Goal: Obtain resource: Obtain resource

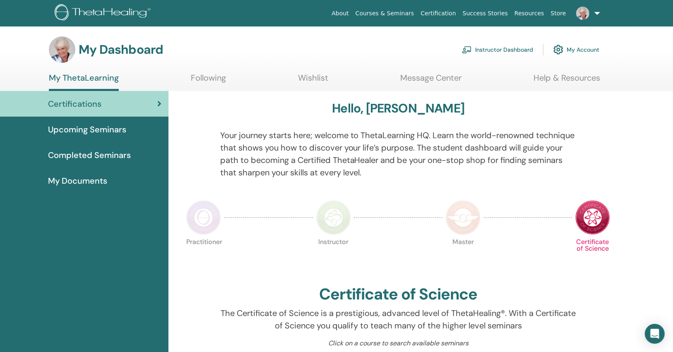
click at [477, 50] on link "Instructor Dashboard" at bounding box center [497, 50] width 71 height 18
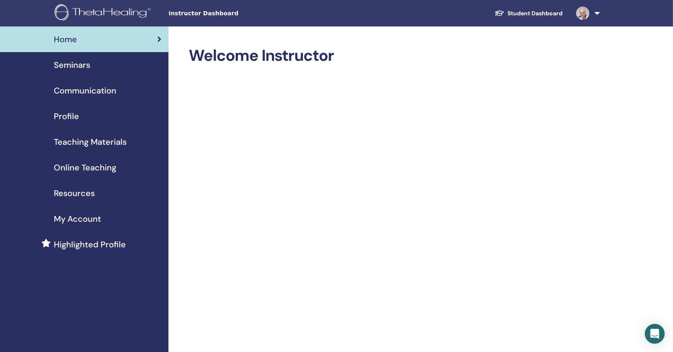
click at [134, 69] on div "Seminars" at bounding box center [84, 65] width 155 height 12
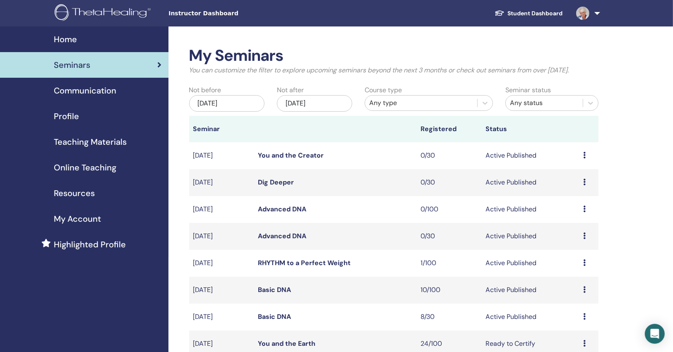
scroll to position [66, 0]
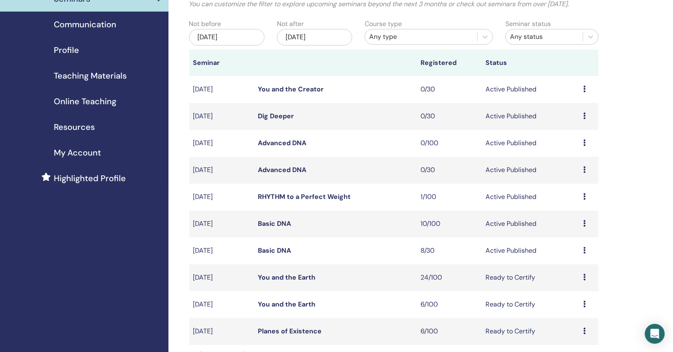
click at [279, 249] on link "Basic DNA" at bounding box center [274, 250] width 33 height 9
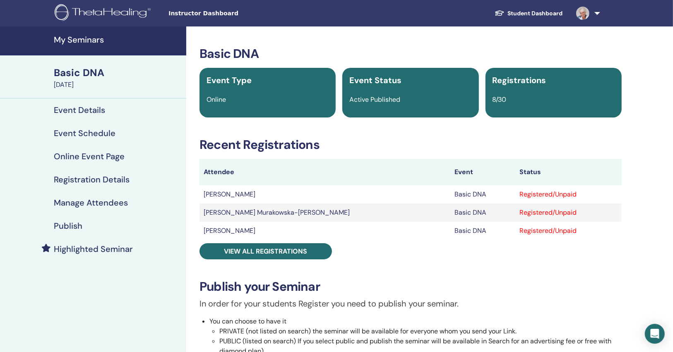
click at [81, 225] on h4 "Publish" at bounding box center [68, 226] width 29 height 10
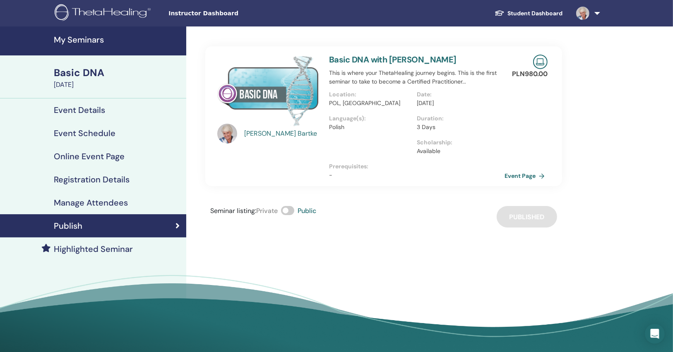
click at [139, 203] on div "Manage Attendees" at bounding box center [93, 203] width 173 height 10
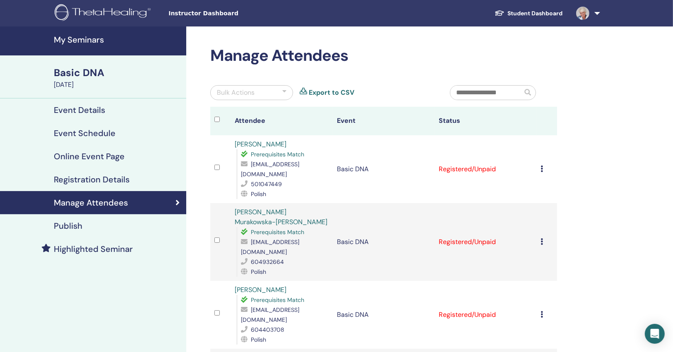
click at [542, 164] on div "Cancel Registration Do not auto-certify Mark as Paid Mark as Unpaid Mark as Abs…" at bounding box center [547, 169] width 12 height 10
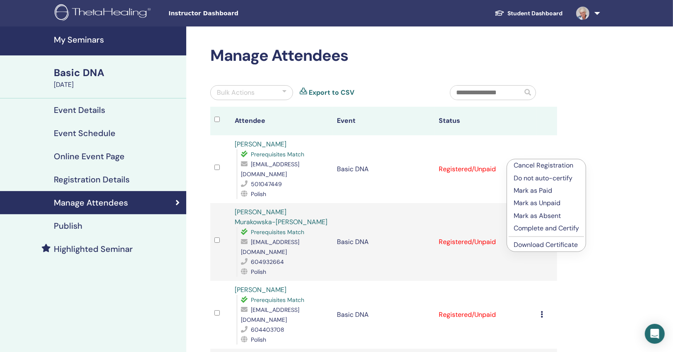
click at [529, 245] on link "Download Certificate" at bounding box center [545, 244] width 64 height 9
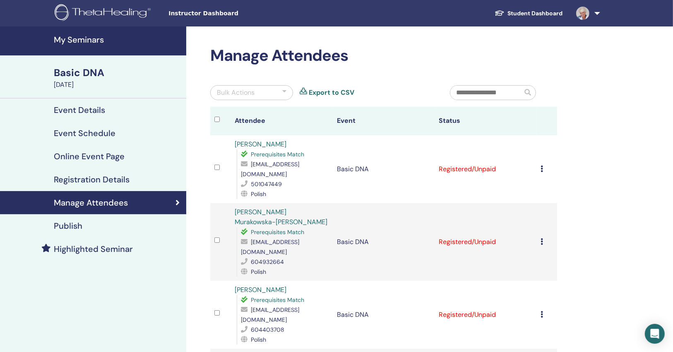
click at [295, 164] on span "angladysz@gmail.com" at bounding box center [270, 168] width 58 height 17
copy span "angladysz@gmail.com"
click at [270, 238] on span "aohr@wp.pl" at bounding box center [270, 246] width 58 height 17
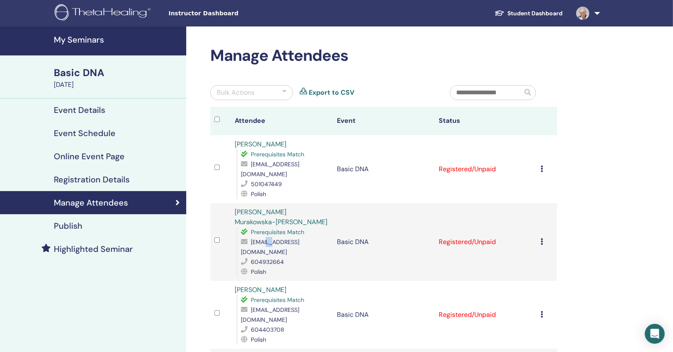
click at [270, 238] on span "aohr@wp.pl" at bounding box center [270, 246] width 58 height 17
copy span "aohr@wp.pl"
click at [275, 165] on span "angladysz@gmail.com" at bounding box center [270, 168] width 58 height 17
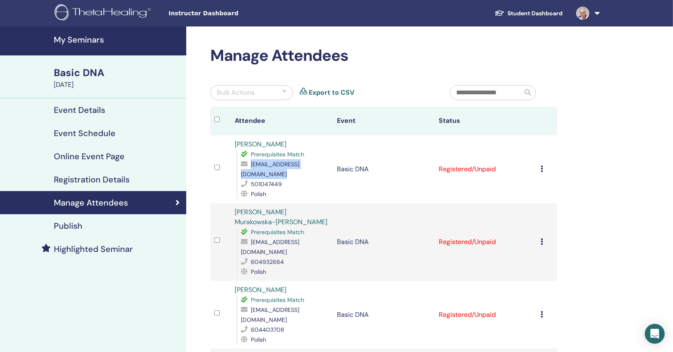
click at [275, 165] on span "angladysz@gmail.com" at bounding box center [270, 168] width 58 height 17
copy span "angladysz@gmail.com"
click at [542, 238] on icon at bounding box center [542, 241] width 2 height 7
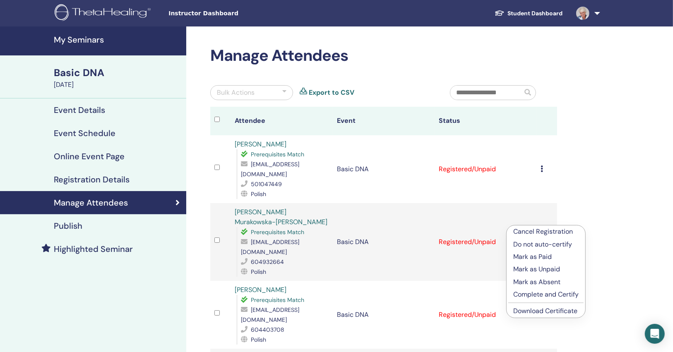
click at [529, 313] on link "Download Certificate" at bounding box center [545, 310] width 64 height 9
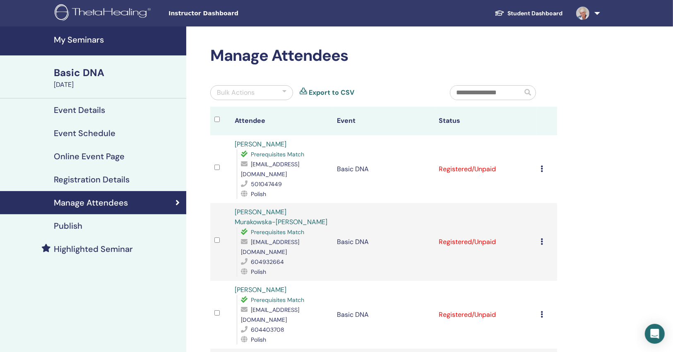
click at [278, 238] on span "aohr@wp.pl" at bounding box center [270, 246] width 58 height 17
drag, startPoint x: 278, startPoint y: 232, endPoint x: 263, endPoint y: 215, distance: 22.3
click at [278, 238] on span "aohr@wp.pl" at bounding box center [270, 246] width 58 height 17
copy span "aohr@wp.pl"
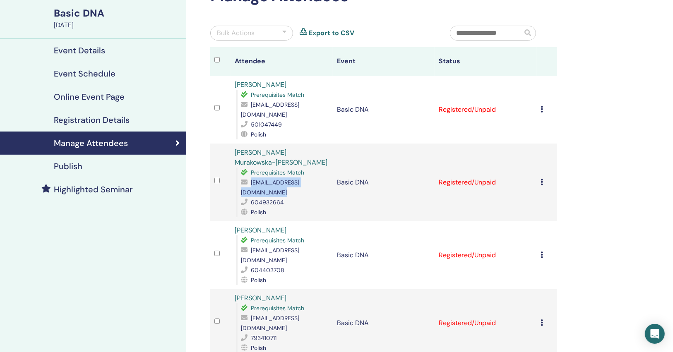
scroll to position [132, 0]
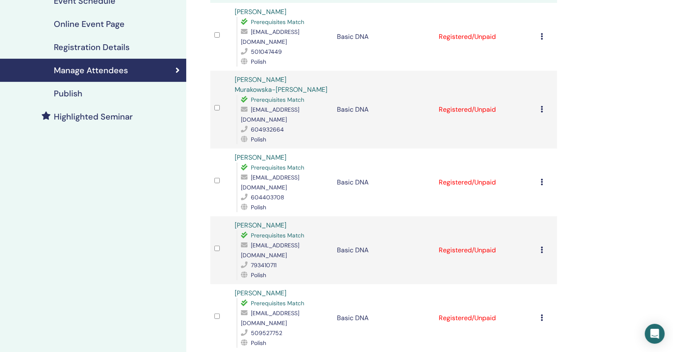
click at [281, 174] on span "brucjoanna@gmail.com" at bounding box center [270, 182] width 58 height 17
copy span "brucjoanna@gmail.com"
click at [541, 179] on icon at bounding box center [542, 182] width 2 height 7
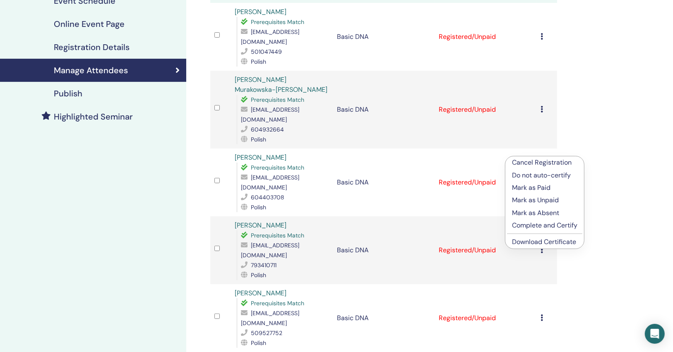
click at [536, 240] on link "Download Certificate" at bounding box center [544, 241] width 64 height 9
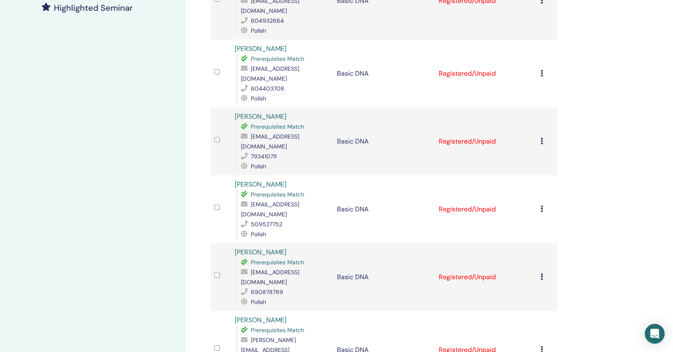
scroll to position [265, 0]
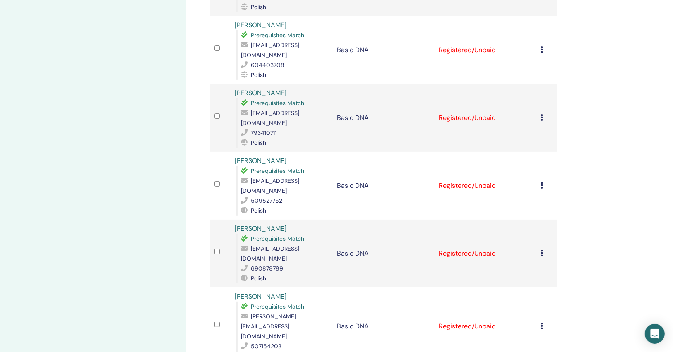
click at [542, 114] on icon at bounding box center [542, 117] width 2 height 7
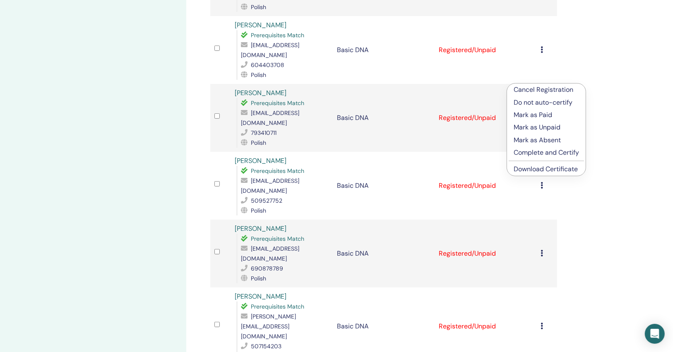
click at [530, 170] on link "Download Certificate" at bounding box center [545, 169] width 64 height 9
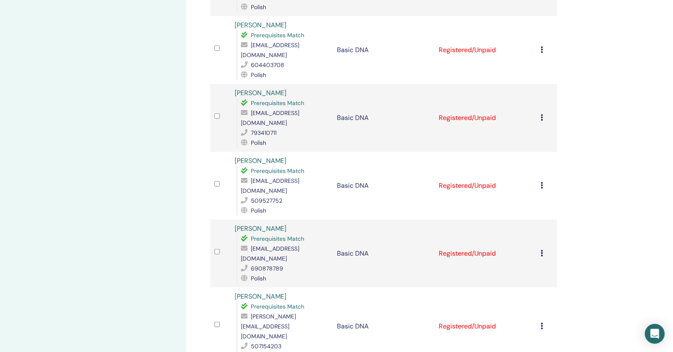
click at [299, 109] on span "matyszkiewicz_anna@o2.pl" at bounding box center [270, 117] width 58 height 17
drag, startPoint x: 309, startPoint y: 84, endPoint x: 196, endPoint y: 47, distance: 119.0
click at [299, 109] on span "matyszkiewicz_anna@o2.pl" at bounding box center [270, 117] width 58 height 17
copy span "matyszkiewicz_anna@o2.pl"
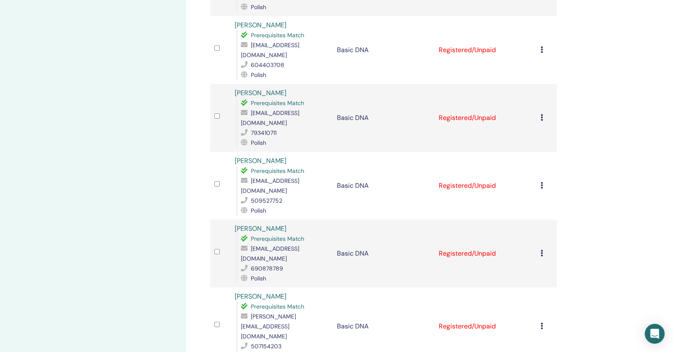
click at [299, 177] on span "oskar.wochna69@gmail.com" at bounding box center [270, 185] width 58 height 17
copy span "oskar.wochna69@gmail.com"
click at [541, 182] on icon at bounding box center [542, 185] width 2 height 7
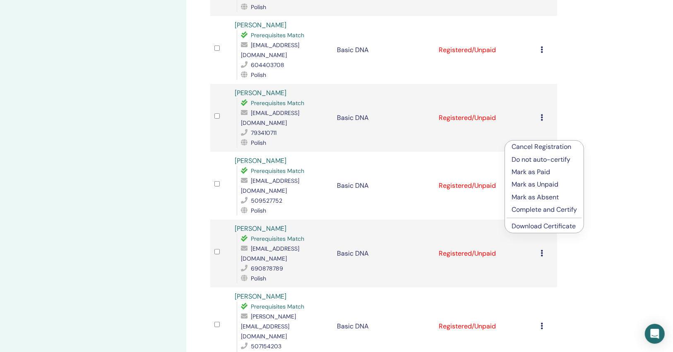
click at [531, 223] on link "Download Certificate" at bounding box center [543, 226] width 64 height 9
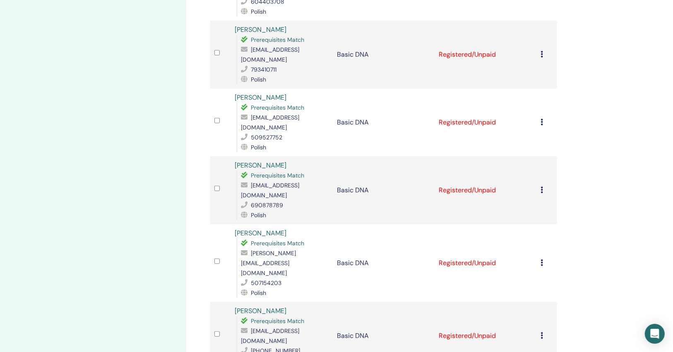
scroll to position [331, 0]
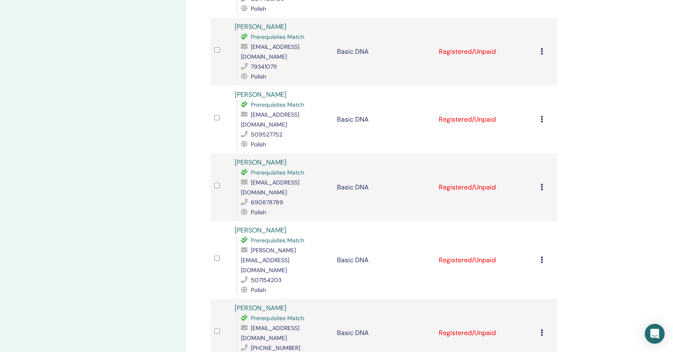
click at [296, 179] on span "[EMAIL_ADDRESS][DOMAIN_NAME]" at bounding box center [270, 187] width 58 height 17
copy span "[EMAIL_ADDRESS][DOMAIN_NAME]"
click at [542, 184] on icon at bounding box center [542, 187] width 2 height 7
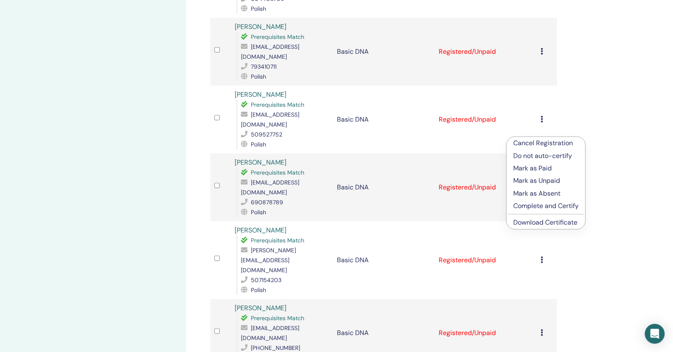
click at [532, 220] on link "Download Certificate" at bounding box center [545, 222] width 64 height 9
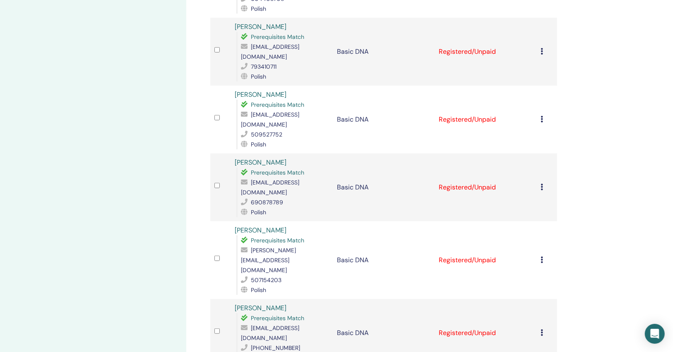
click at [287, 247] on span "[PERSON_NAME][EMAIL_ADDRESS][DOMAIN_NAME]" at bounding box center [268, 260] width 55 height 27
copy span "[PERSON_NAME][EMAIL_ADDRESS][DOMAIN_NAME]"
click at [541, 256] on icon at bounding box center [542, 259] width 2 height 7
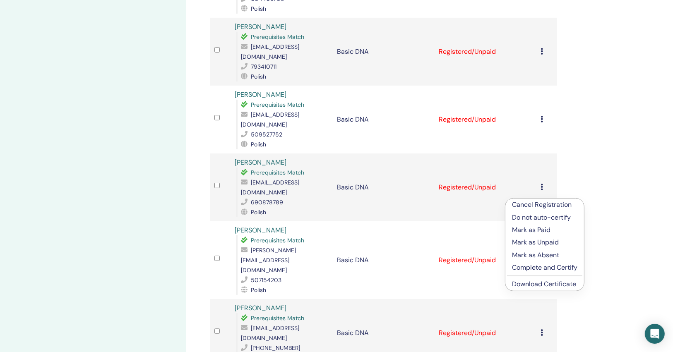
click at [536, 285] on link "Download Certificate" at bounding box center [544, 284] width 64 height 9
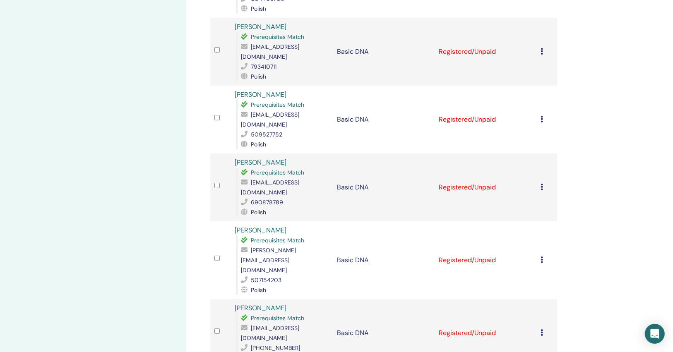
click at [276, 324] on span "[EMAIL_ADDRESS][DOMAIN_NAME]" at bounding box center [270, 332] width 58 height 17
copy span "[EMAIL_ADDRESS][DOMAIN_NAME]"
click at [58, 87] on div "My Seminars Basic DNA August 22, 2025 Event Details Event Schedule Online Event…" at bounding box center [93, 106] width 186 height 820
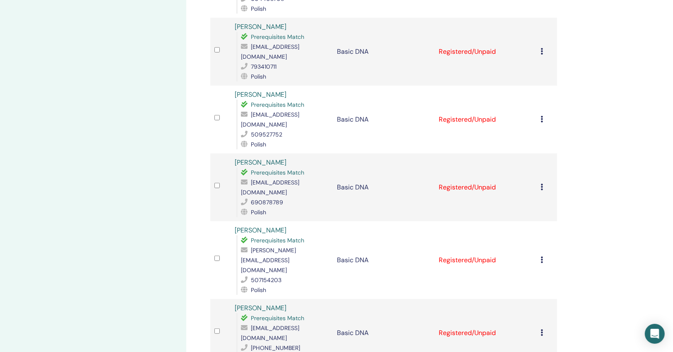
click at [542, 329] on icon at bounding box center [542, 332] width 2 height 7
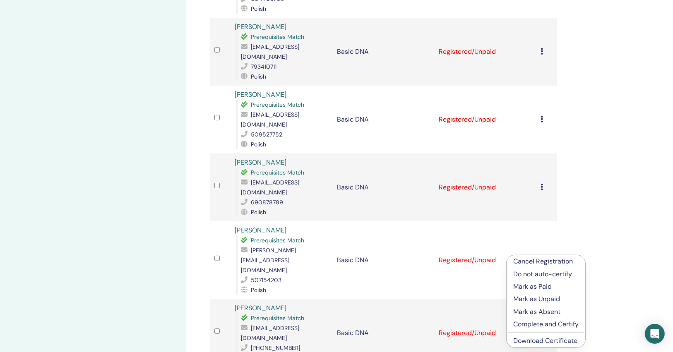
click at [527, 338] on link "Download Certificate" at bounding box center [545, 340] width 64 height 9
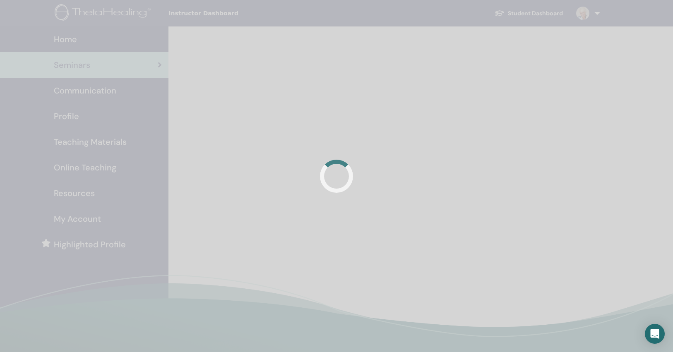
scroll to position [66, 0]
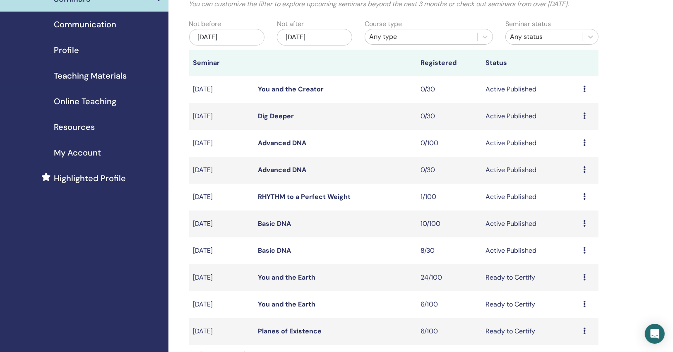
click at [277, 228] on td "Basic DNA" at bounding box center [335, 224] width 163 height 27
click at [278, 224] on link "Basic DNA" at bounding box center [274, 223] width 33 height 9
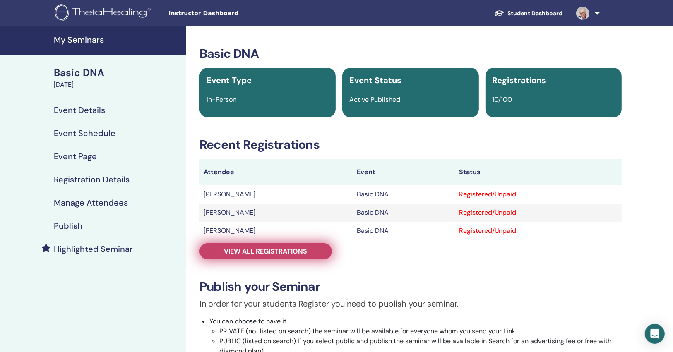
click at [279, 244] on link "View all registrations" at bounding box center [265, 251] width 132 height 16
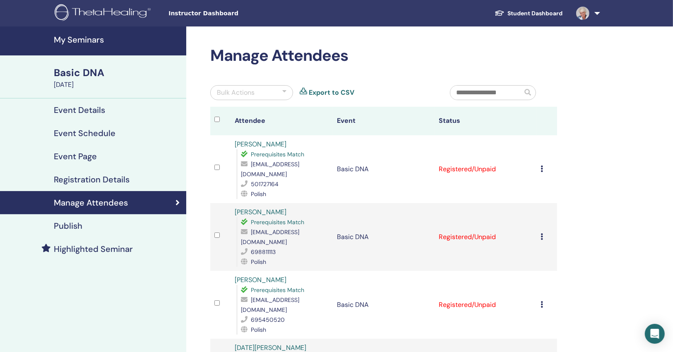
click at [278, 171] on span "[EMAIL_ADDRESS][DOMAIN_NAME]" at bounding box center [270, 168] width 58 height 17
click at [278, 171] on span "monika.szadkowska1@gmail.com" at bounding box center [270, 168] width 58 height 17
copy span "monika.szadkowska1@gmail.com"
click at [543, 170] on div "Cancel Registration Do not auto-certify Mark as Paid Mark as Unpaid Mark as Abs…" at bounding box center [547, 169] width 12 height 10
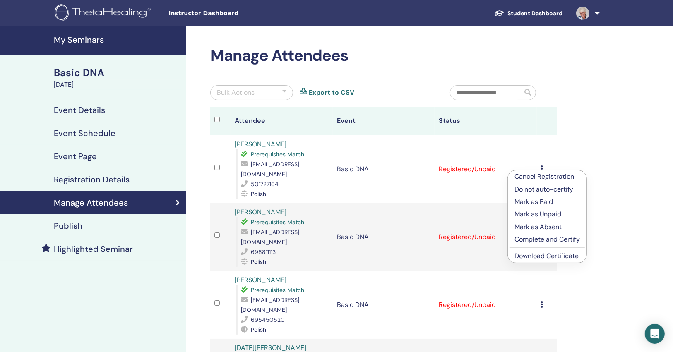
click at [532, 259] on link "Download Certificate" at bounding box center [546, 255] width 64 height 9
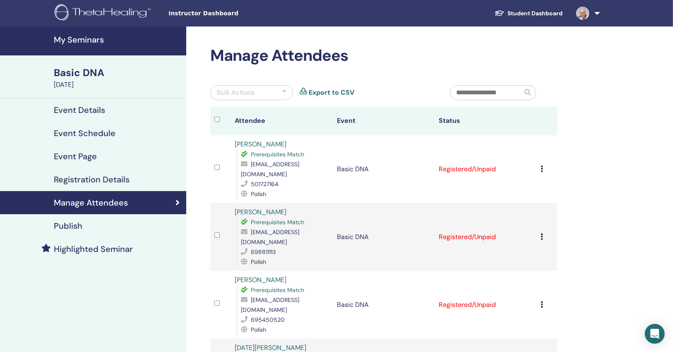
click at [288, 227] on div "anula@opole.opole.pl" at bounding box center [284, 237] width 87 height 20
copy span "anula@opole.opole.pl"
click at [541, 233] on icon at bounding box center [542, 236] width 2 height 7
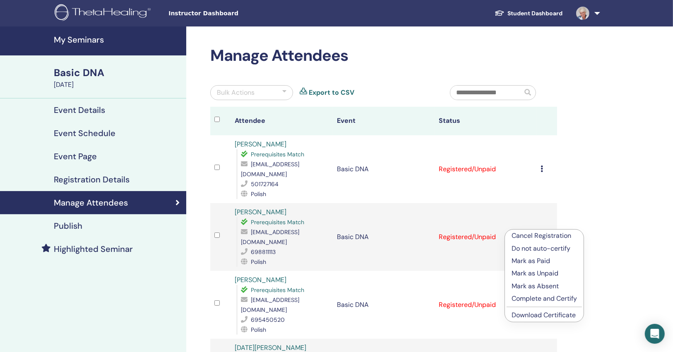
click at [532, 312] on link "Download Certificate" at bounding box center [543, 315] width 64 height 9
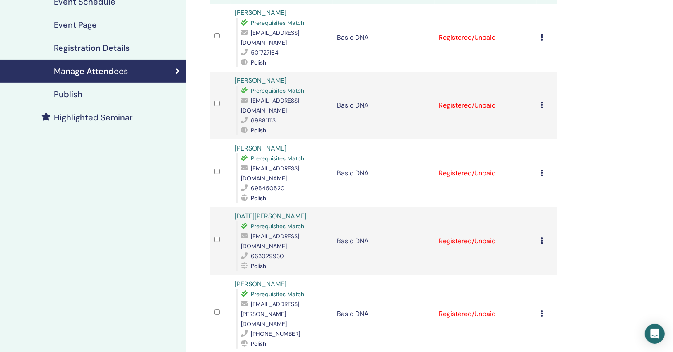
scroll to position [132, 0]
click at [299, 164] on span "beata.rusiecka12@gmail.com" at bounding box center [270, 172] width 58 height 17
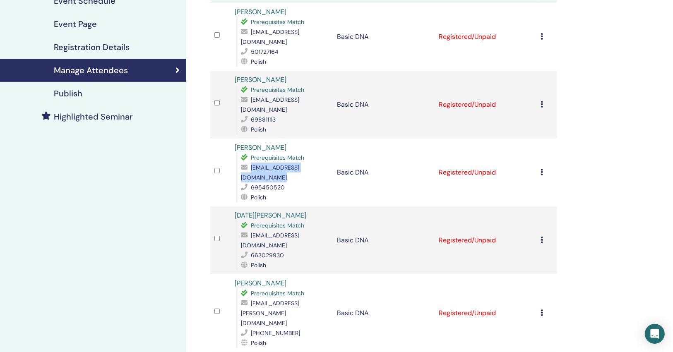
drag, startPoint x: 301, startPoint y: 156, endPoint x: 329, endPoint y: 156, distance: 28.5
click at [299, 164] on span "beata.rusiecka12@gmail.com" at bounding box center [270, 172] width 58 height 17
copy span "beata.rusiecka12@gmail.com"
click at [544, 168] on div "Cancel Registration Do not auto-certify Mark as Paid Mark as Unpaid Mark as Abs…" at bounding box center [547, 173] width 12 height 10
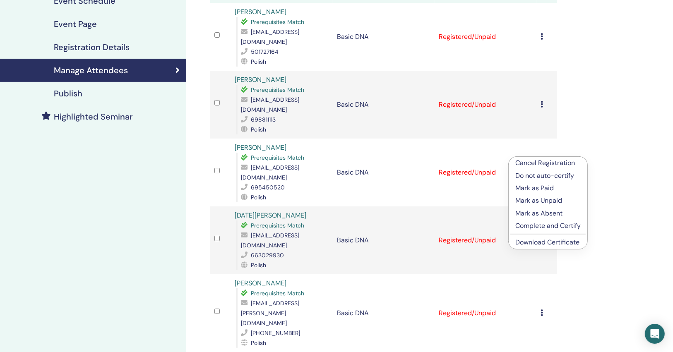
drag, startPoint x: 531, startPoint y: 245, endPoint x: 520, endPoint y: 242, distance: 10.7
click at [531, 245] on link "Download Certificate" at bounding box center [547, 242] width 64 height 9
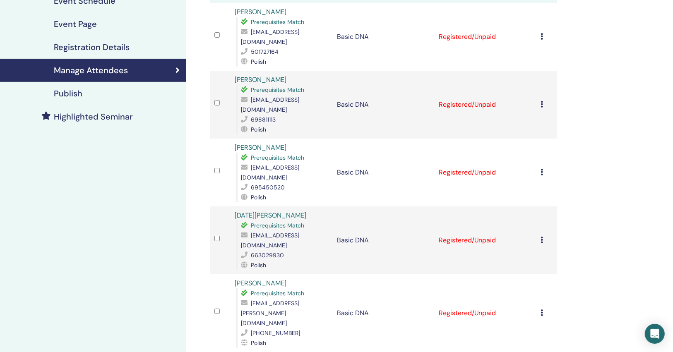
click at [281, 230] on div "polikkozlowska@gmail.com" at bounding box center [284, 240] width 87 height 20
click at [282, 232] on span "polikkozlowska@gmail.com" at bounding box center [270, 240] width 58 height 17
copy span "polikkozlowska@gmail.com"
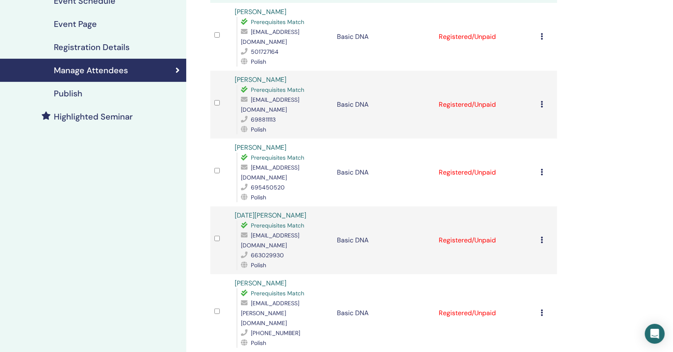
click at [541, 237] on icon at bounding box center [542, 240] width 2 height 7
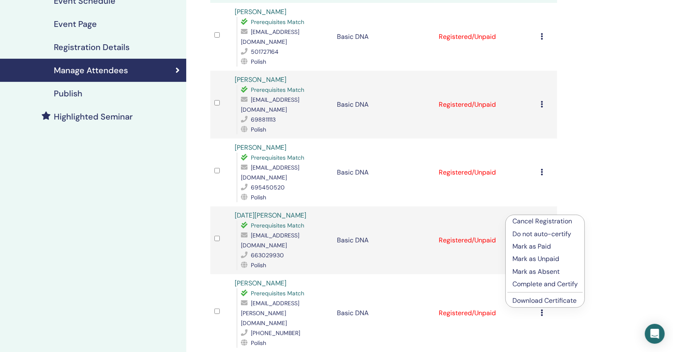
click at [521, 295] on li "Download Certificate" at bounding box center [544, 300] width 79 height 12
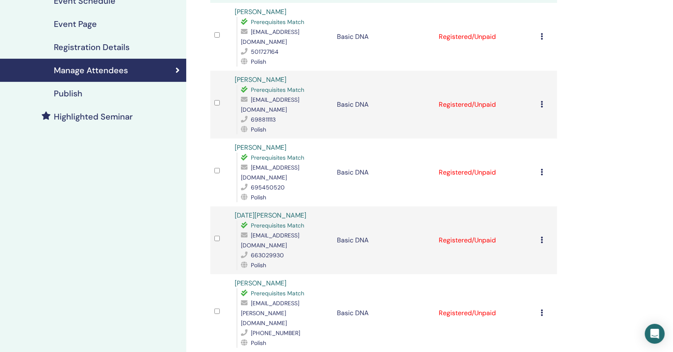
click at [543, 235] on div "Cancel Registration Do not auto-certify Mark as Paid Mark as Unpaid Mark as Abs…" at bounding box center [547, 240] width 12 height 10
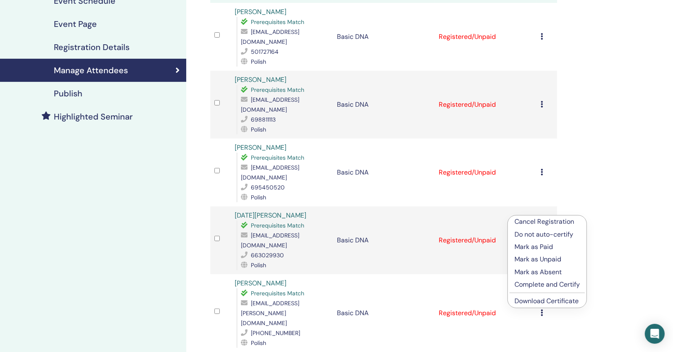
click at [534, 300] on link "Download Certificate" at bounding box center [546, 301] width 64 height 9
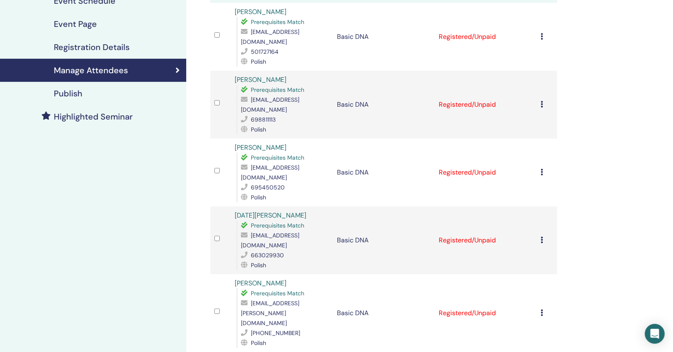
click at [299, 164] on span "beata.rusiecka12@gmail.com" at bounding box center [270, 172] width 58 height 17
copy span "beata.rusiecka12@gmail.com"
click at [280, 299] on span "damian.bochnak.wrk@gmail.com" at bounding box center [270, 312] width 58 height 27
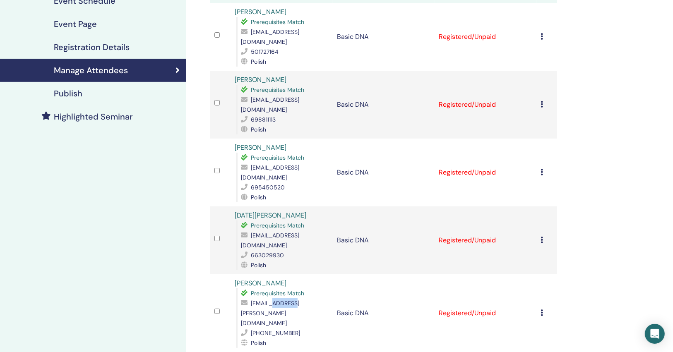
click at [280, 299] on span "damian.bochnak.wrk@gmail.com" at bounding box center [270, 312] width 58 height 27
copy span "damian.bochnak.wrk@gmail.com"
click at [541, 309] on icon at bounding box center [542, 312] width 2 height 7
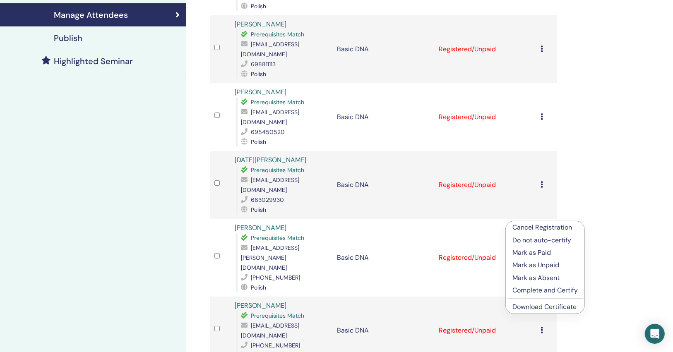
scroll to position [199, 0]
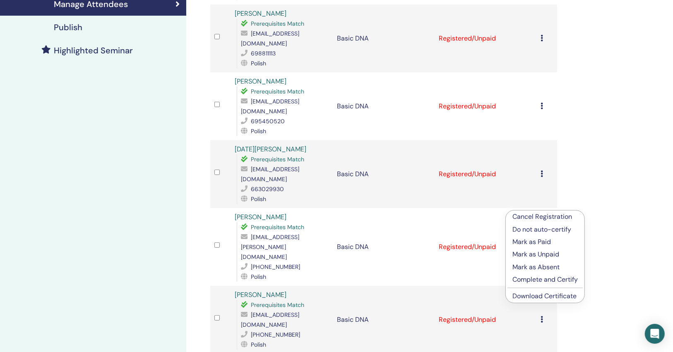
click at [546, 299] on link "Download Certificate" at bounding box center [544, 296] width 64 height 9
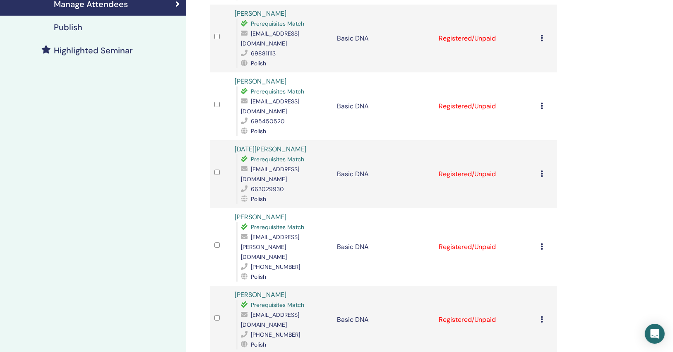
click at [544, 242] on div "Cancel Registration Do not auto-certify Mark as Paid Mark as Unpaid Mark as Abs…" at bounding box center [547, 247] width 12 height 10
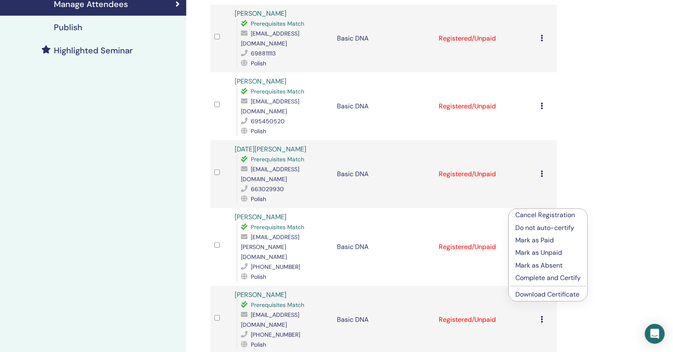
click at [534, 293] on link "Download Certificate" at bounding box center [547, 294] width 64 height 9
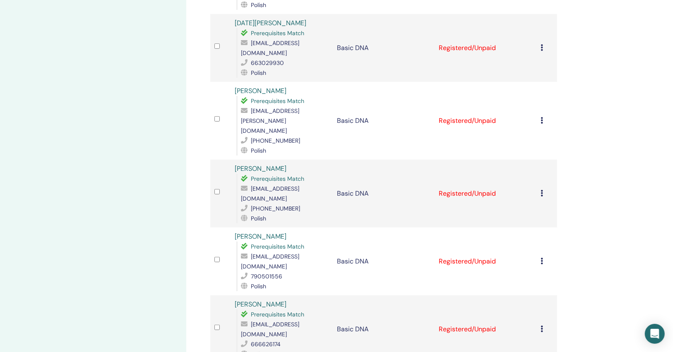
scroll to position [331, 0]
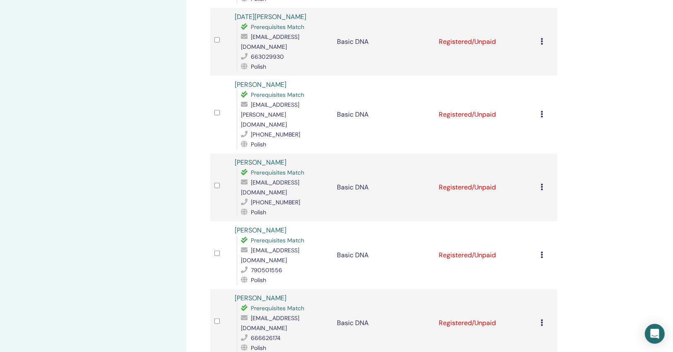
click at [294, 177] on div "kasia.blukacz@wp.pl" at bounding box center [284, 187] width 87 height 20
click at [292, 179] on span "kasia.blukacz@wp.pl" at bounding box center [270, 187] width 58 height 17
copy span "kasia.blukacz@wp.pl"
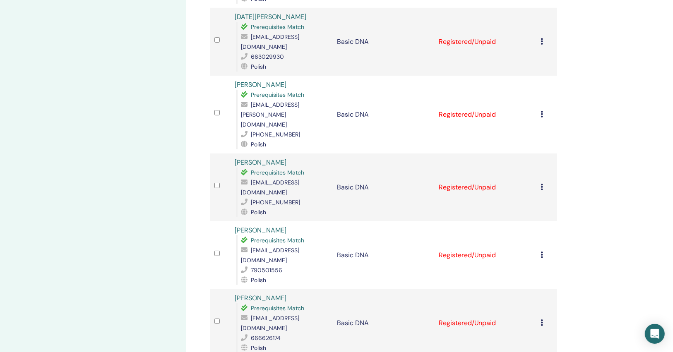
click at [543, 182] on div "Cancel Registration Do not auto-certify Mark as Paid Mark as Unpaid Mark as Abs…" at bounding box center [547, 187] width 12 height 10
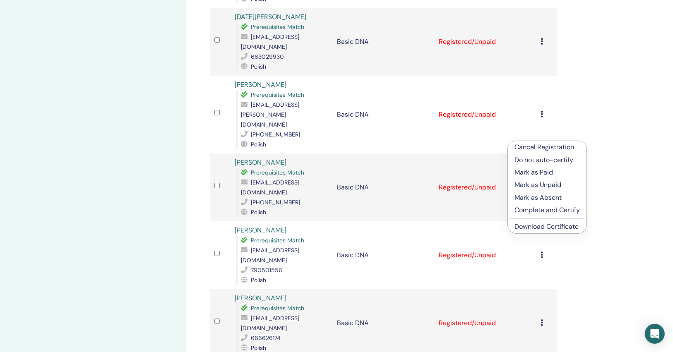
click at [531, 229] on link "Download Certificate" at bounding box center [546, 226] width 64 height 9
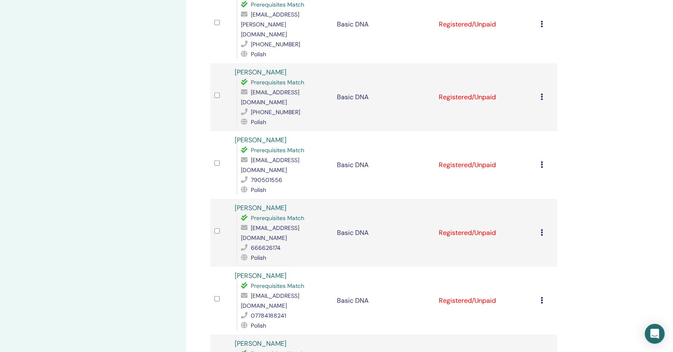
scroll to position [463, 0]
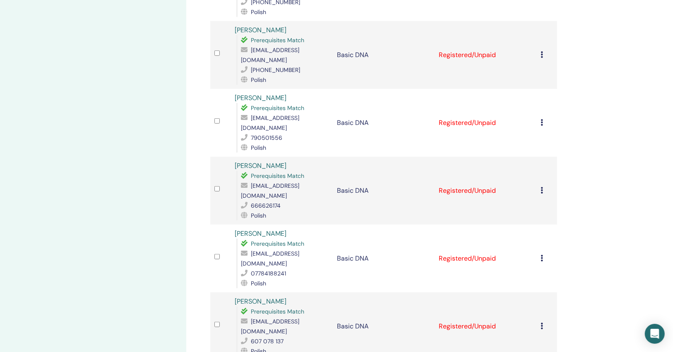
click at [299, 113] on div "logo.pasja.tomatis@gmail.com" at bounding box center [284, 123] width 87 height 20
copy span "logo.pasja.tomatis@gmail.com"
click at [541, 119] on icon at bounding box center [542, 122] width 2 height 7
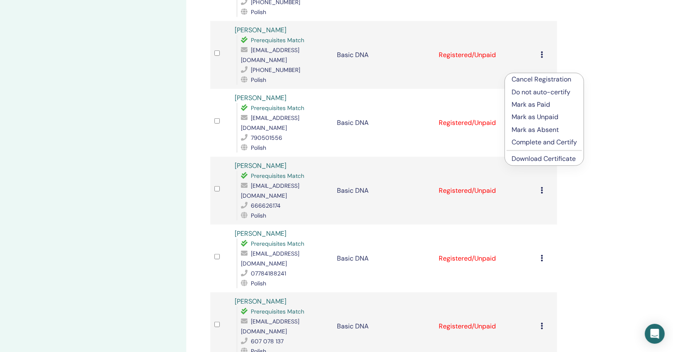
click at [546, 160] on link "Download Certificate" at bounding box center [543, 158] width 64 height 9
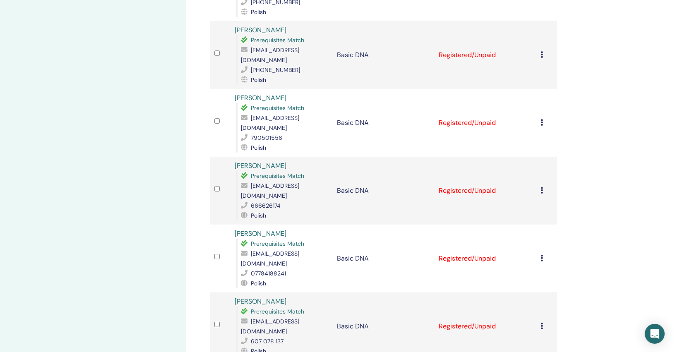
click at [298, 114] on span "logo.pasja.tomatis@gmail.com" at bounding box center [270, 122] width 58 height 17
copy span "logo.pasja.tomatis@gmail.com"
click at [292, 182] on span "matusiak1992@gmail.com" at bounding box center [270, 190] width 58 height 17
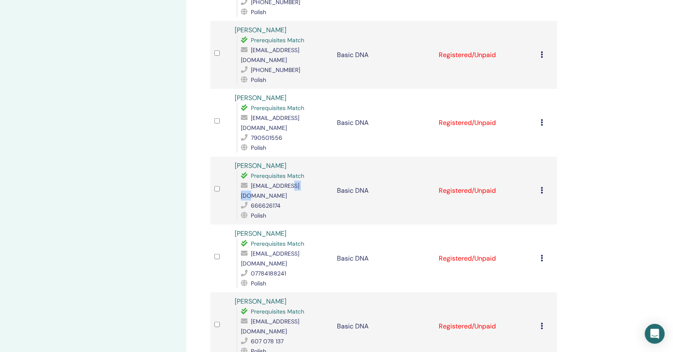
click at [292, 182] on span "matusiak1992@gmail.com" at bounding box center [270, 190] width 58 height 17
copy span "matusiak1992@gmail.com"
click at [292, 182] on span "matusiak1992@gmail.com" at bounding box center [270, 190] width 58 height 17
click at [541, 187] on icon at bounding box center [542, 190] width 2 height 7
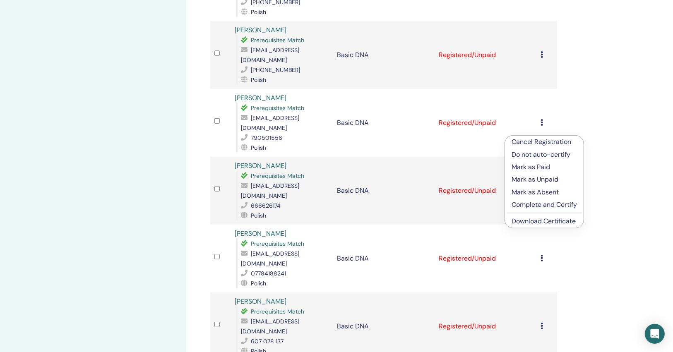
click at [535, 221] on link "Download Certificate" at bounding box center [543, 221] width 64 height 9
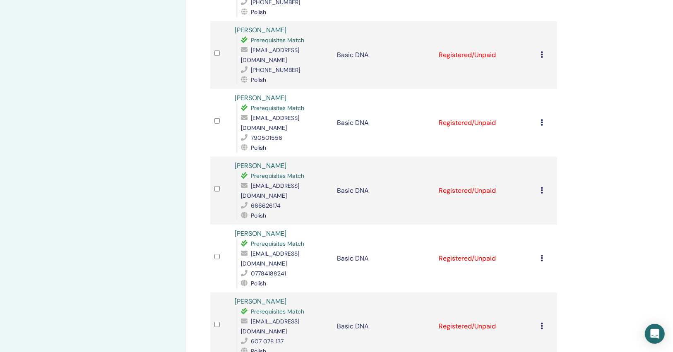
click at [299, 250] on span "yukasta95@gmail.com" at bounding box center [270, 258] width 58 height 17
click at [541, 255] on icon at bounding box center [542, 258] width 2 height 7
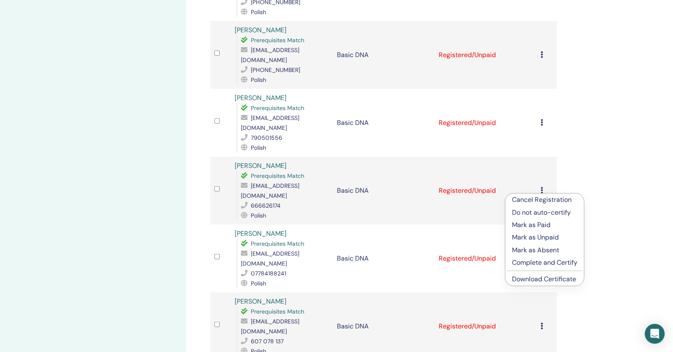
click at [510, 281] on li "Download Certificate" at bounding box center [544, 279] width 79 height 12
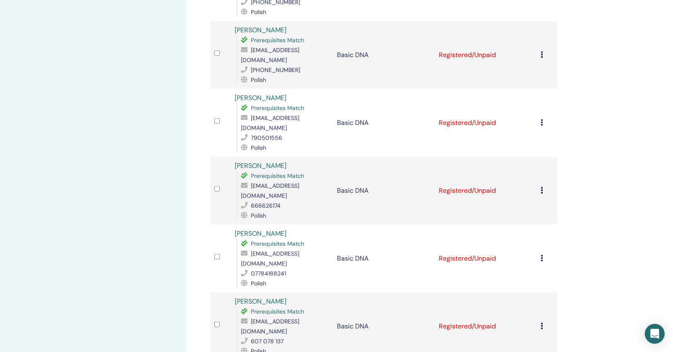
click at [546, 254] on div "Cancel Registration Do not auto-certify Mark as Paid Mark as Unpaid Mark as Abs…" at bounding box center [547, 259] width 12 height 10
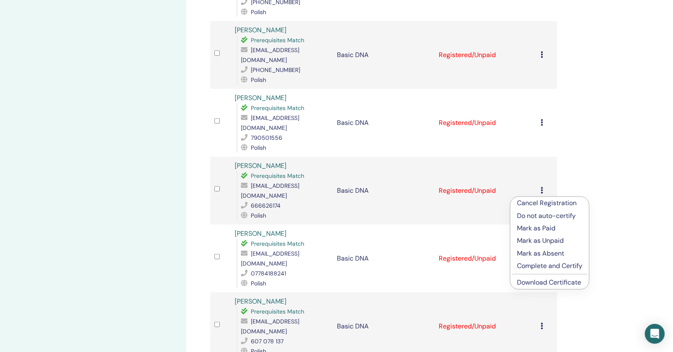
drag, startPoint x: 537, startPoint y: 284, endPoint x: 528, endPoint y: 282, distance: 9.2
click at [537, 284] on link "Download Certificate" at bounding box center [549, 282] width 64 height 9
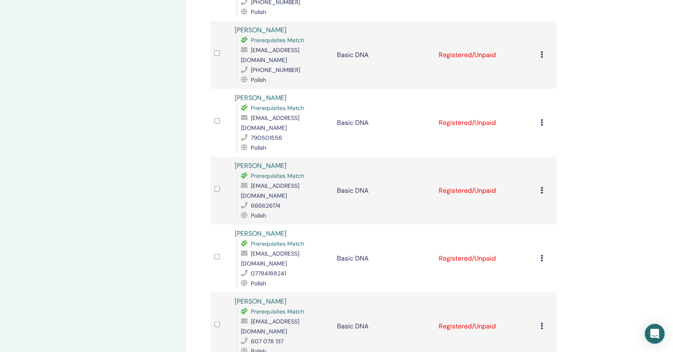
click at [277, 250] on span "yukasta95@gmail.com" at bounding box center [270, 258] width 58 height 17
click at [10, 86] on div "My Seminars Basic DNA August 22, 2025 Event Details Event Schedule Event Page R…" at bounding box center [93, 35] width 186 height 945
click at [278, 318] on span "bpecarz@gmail.com" at bounding box center [270, 326] width 58 height 17
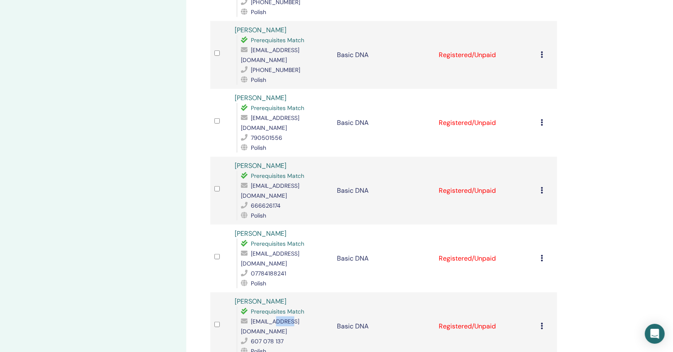
click at [278, 318] on span "bpecarz@gmail.com" at bounding box center [270, 326] width 58 height 17
click at [542, 323] on icon at bounding box center [542, 326] width 2 height 7
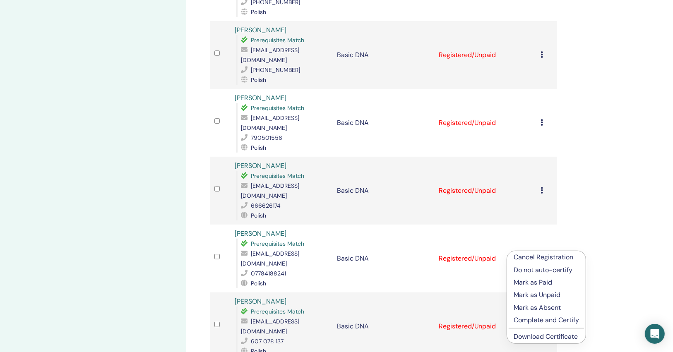
click at [533, 336] on link "Download Certificate" at bounding box center [545, 336] width 64 height 9
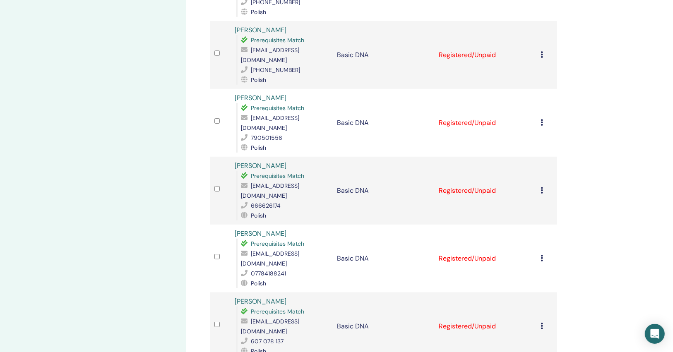
scroll to position [0, 0]
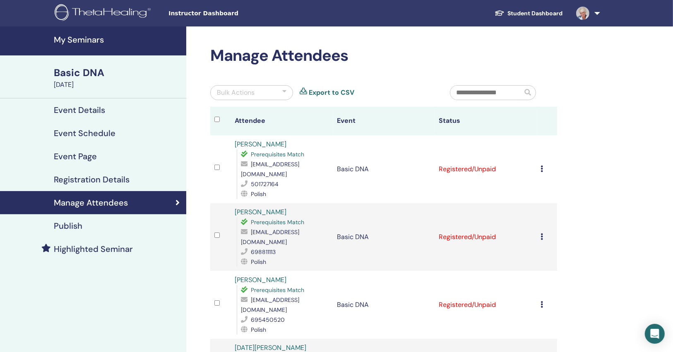
click at [73, 40] on h4 "My Seminars" at bounding box center [117, 40] width 127 height 10
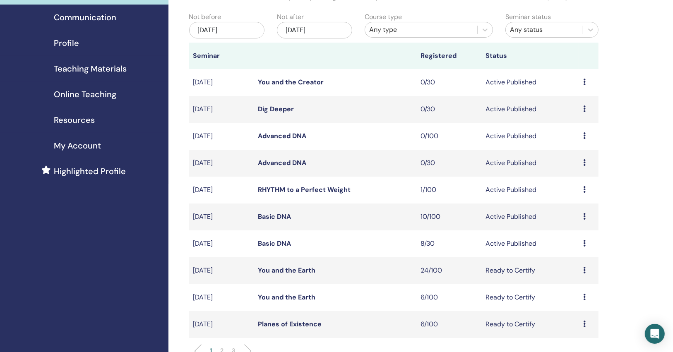
scroll to position [66, 0]
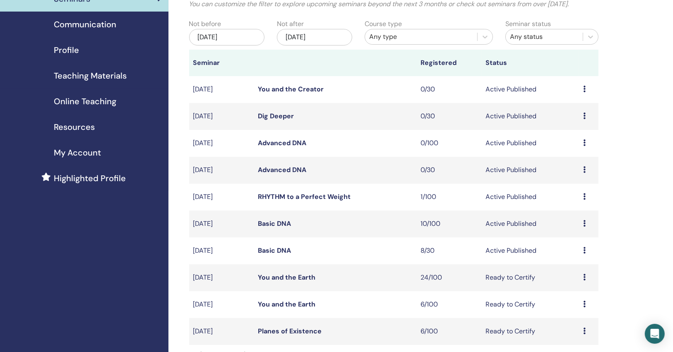
click at [281, 249] on link "Basic DNA" at bounding box center [274, 250] width 33 height 9
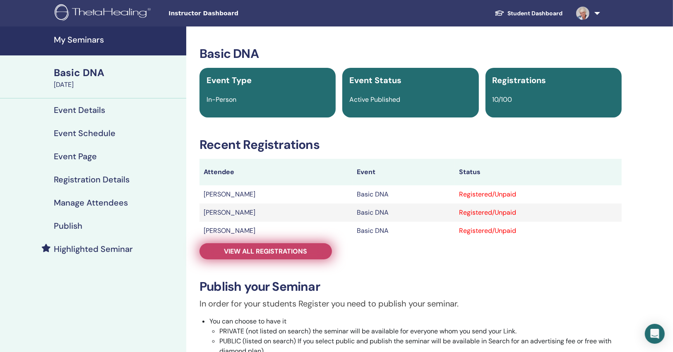
click at [264, 246] on link "View all registrations" at bounding box center [265, 251] width 132 height 16
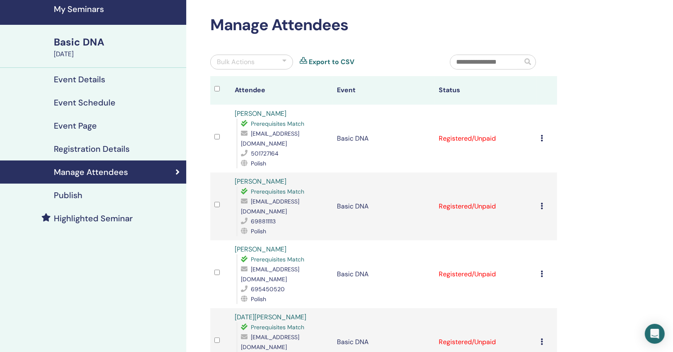
scroll to position [66, 0]
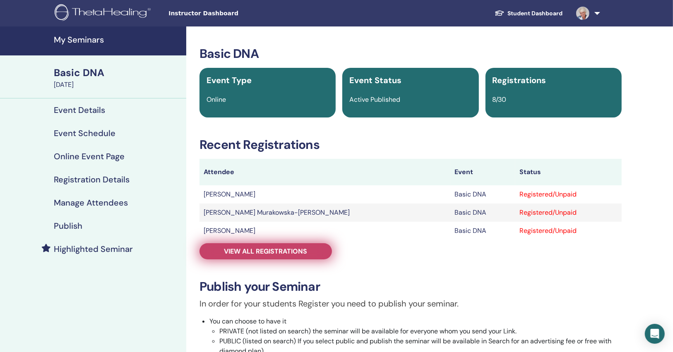
click at [280, 251] on span "View all registrations" at bounding box center [265, 251] width 83 height 9
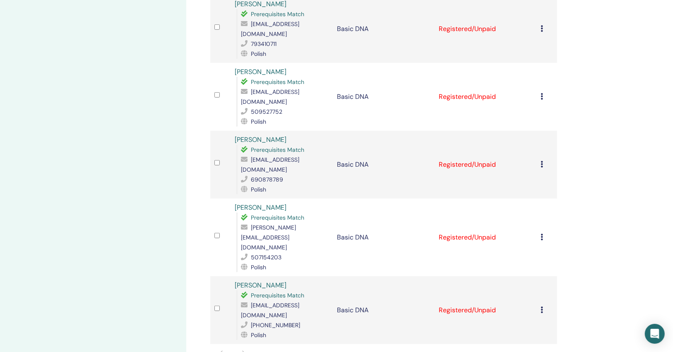
scroll to position [265, 0]
